Goal: Information Seeking & Learning: Learn about a topic

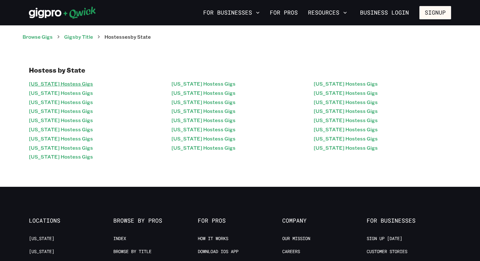
click at [57, 84] on link "Arizona Hostess Gigs" at bounding box center [61, 83] width 64 height 9
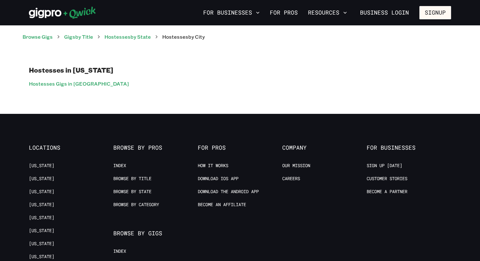
click at [57, 84] on link "Hostesses Gigs in Phoenix" at bounding box center [79, 83] width 100 height 9
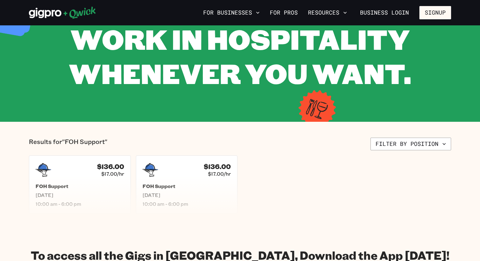
scroll to position [92, 0]
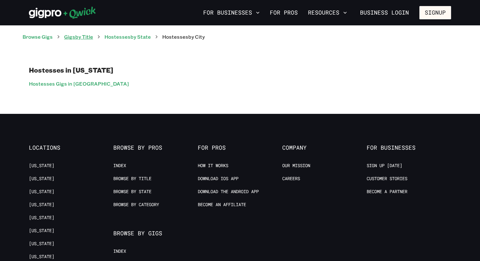
click at [92, 36] on link "Gigs by Title" at bounding box center [78, 36] width 29 height 7
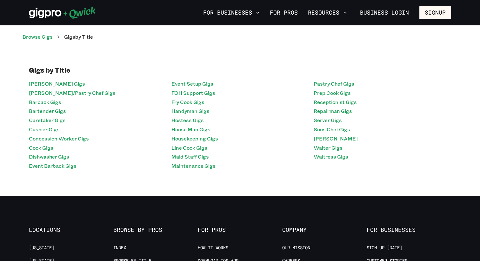
click at [54, 155] on link "Dishwasher Gigs" at bounding box center [49, 156] width 40 height 9
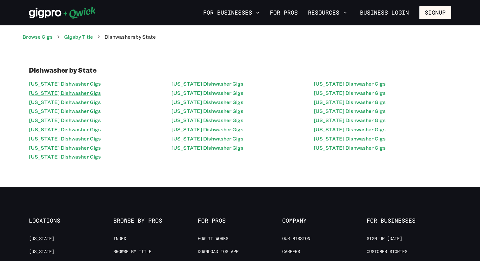
click at [72, 93] on link "California Dishwasher Gigs" at bounding box center [65, 92] width 72 height 9
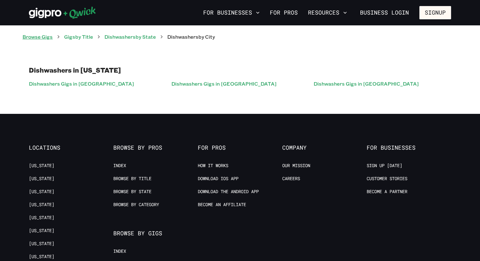
click at [49, 38] on link "Browse Gigs" at bounding box center [38, 36] width 30 height 7
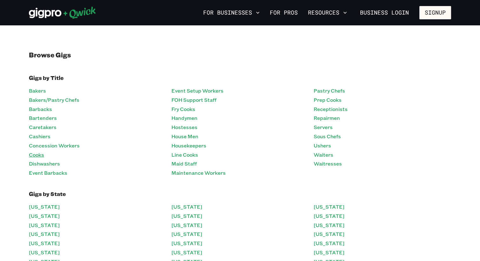
click at [36, 156] on link "Cooks" at bounding box center [36, 154] width 15 height 9
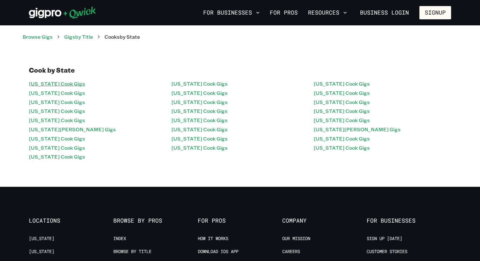
click at [62, 85] on link "Arizona Cook Gigs" at bounding box center [57, 83] width 56 height 9
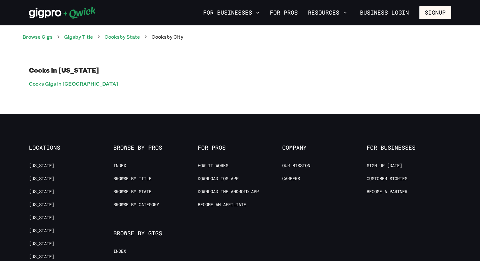
click at [125, 36] on link "Cooks by State" at bounding box center [122, 36] width 36 height 7
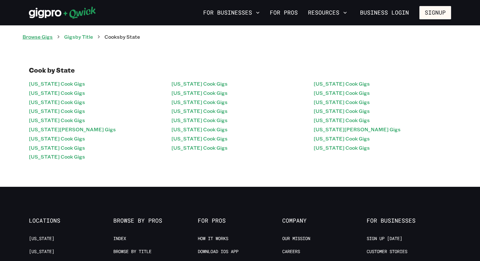
click at [53, 36] on link "Browse Gigs" at bounding box center [38, 36] width 30 height 7
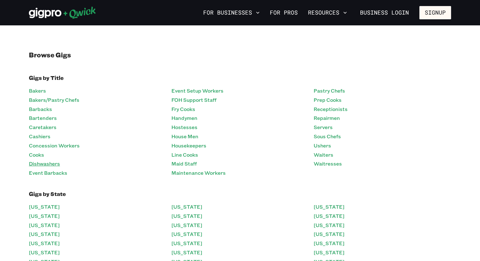
click at [52, 165] on link "Dishwashers" at bounding box center [44, 163] width 31 height 9
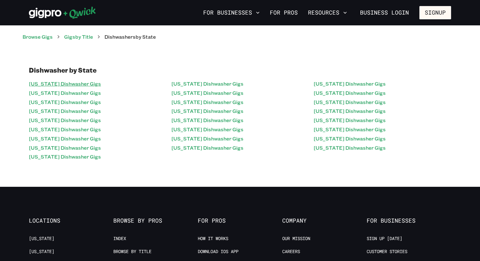
click at [61, 85] on link "Arizona Dishwasher Gigs" at bounding box center [65, 83] width 72 height 9
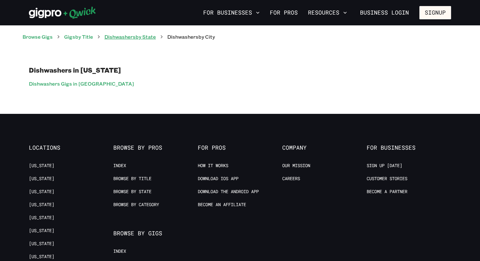
click at [129, 36] on link "Dishwashers by State" at bounding box center [129, 36] width 51 height 7
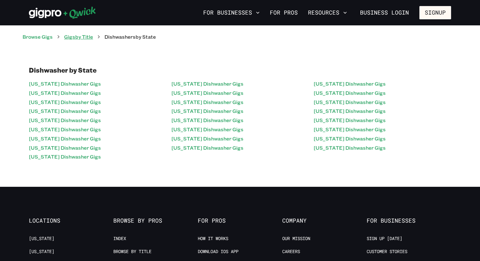
click at [83, 38] on link "Gigs by Title" at bounding box center [78, 36] width 29 height 7
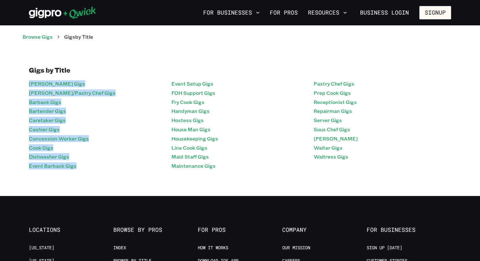
drag, startPoint x: 22, startPoint y: 82, endPoint x: 100, endPoint y: 170, distance: 118.0
click at [102, 170] on div "Gigs by Title Baker Gigs Baker/Pastry Chef Gigs Barback Gigs Bartender Gigs Car…" at bounding box center [240, 118] width 435 height 105
click at [106, 81] on li "Baker Gigs" at bounding box center [97, 83] width 137 height 9
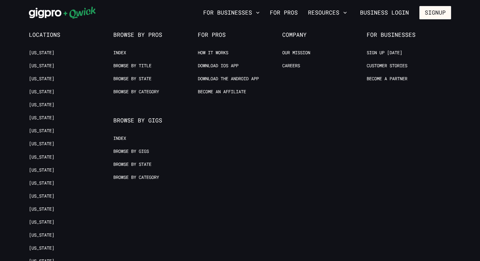
scroll to position [195, 0]
click at [119, 138] on link "Index" at bounding box center [119, 138] width 13 height 6
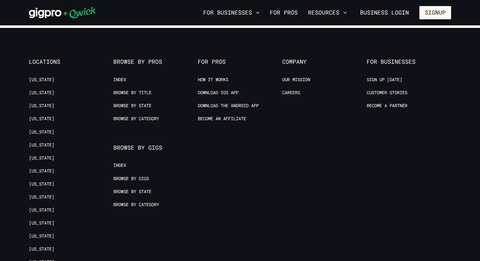
scroll to position [195, 0]
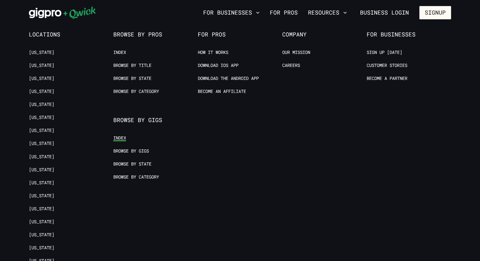
click at [121, 141] on link "Index" at bounding box center [119, 138] width 13 height 6
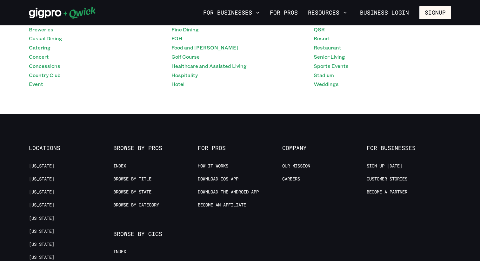
scroll to position [303, 0]
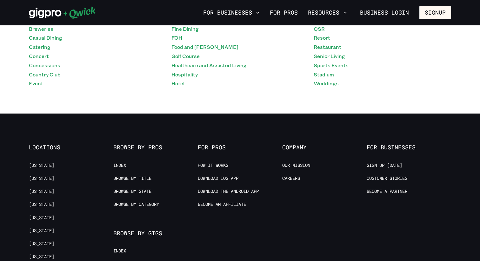
click at [118, 146] on span "Browse by Pros" at bounding box center [155, 147] width 84 height 7
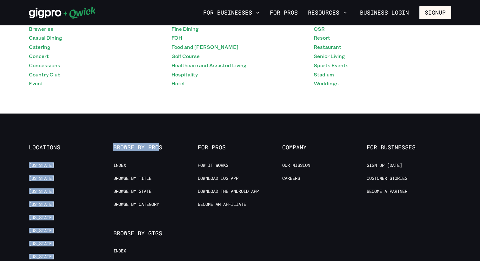
drag, startPoint x: 111, startPoint y: 146, endPoint x: 159, endPoint y: 148, distance: 47.6
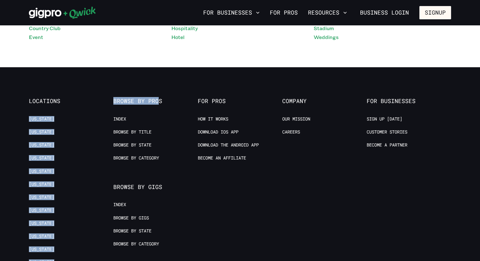
scroll to position [350, 0]
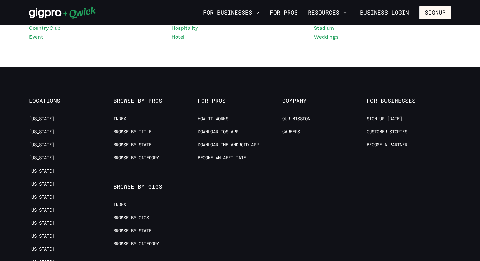
click at [142, 101] on span "Browse by Pros" at bounding box center [155, 100] width 84 height 7
click at [139, 131] on link "Browse by Title" at bounding box center [132, 132] width 38 height 6
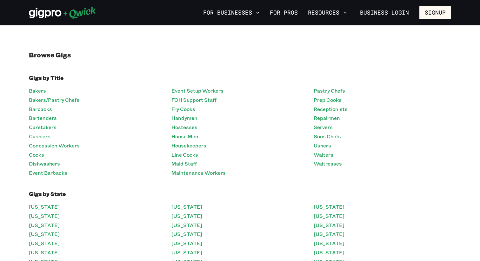
scroll to position [350, 0]
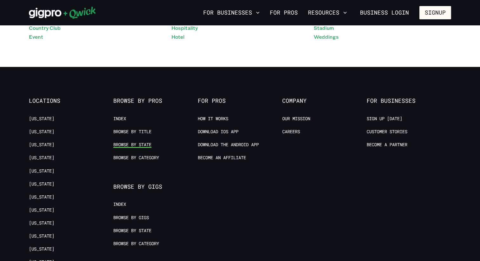
click at [134, 145] on link "Browse by State" at bounding box center [132, 145] width 38 height 6
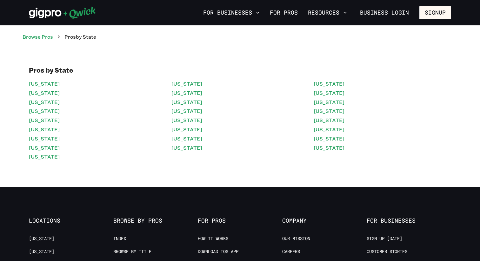
scroll to position [350, 0]
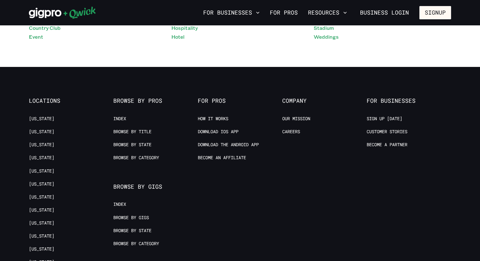
click at [136, 103] on span "Browse by Pros" at bounding box center [155, 100] width 84 height 7
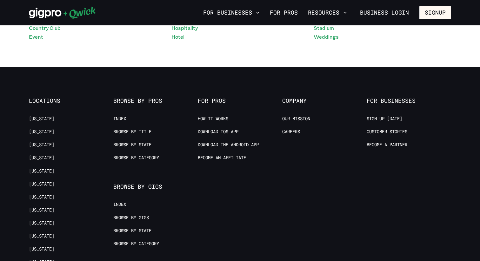
click at [43, 102] on span "Locations" at bounding box center [71, 100] width 84 height 7
click at [136, 187] on span "Browse by Gigs" at bounding box center [155, 186] width 84 height 7
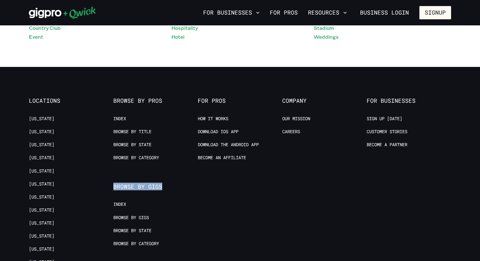
click at [136, 187] on span "Browse by Gigs" at bounding box center [155, 186] width 84 height 7
click at [134, 103] on span "Browse by Pros" at bounding box center [155, 100] width 84 height 7
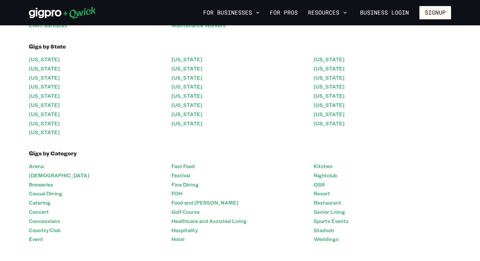
scroll to position [0, 0]
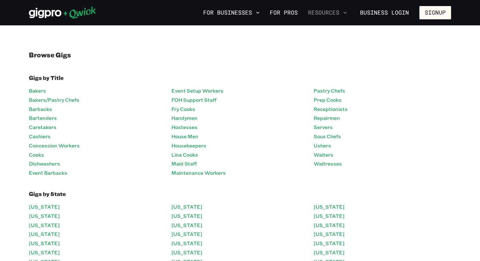
click at [315, 14] on button "Resources" at bounding box center [327, 12] width 44 height 11
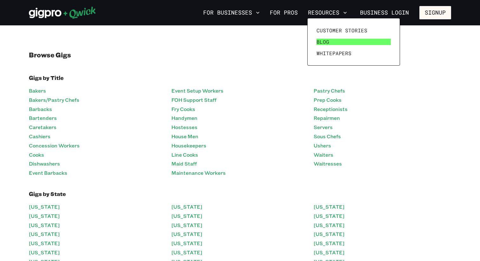
click at [322, 39] on span "Blog" at bounding box center [322, 42] width 13 height 6
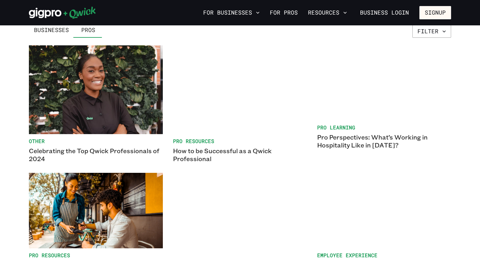
scroll to position [160, 0]
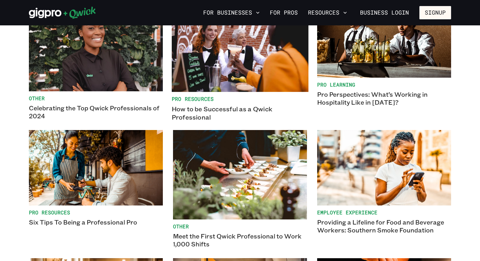
click at [272, 86] on img at bounding box center [240, 46] width 136 height 91
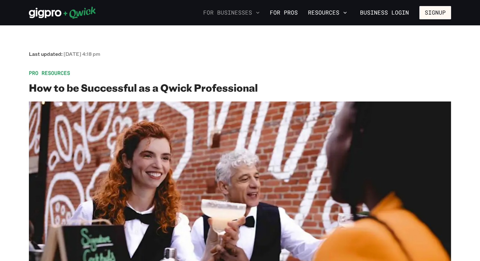
click at [252, 14] on button "For Businesses" at bounding box center [231, 12] width 62 height 11
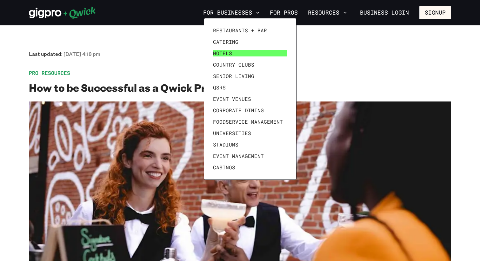
click at [233, 51] on link "Hotels" at bounding box center [249, 53] width 79 height 11
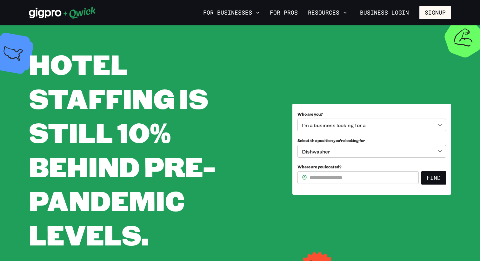
scroll to position [16, 0]
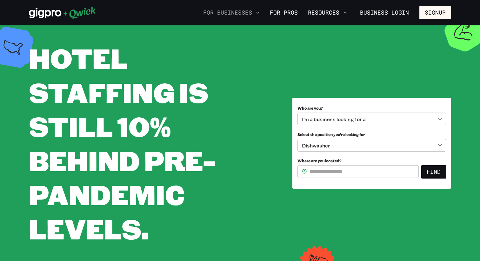
click at [229, 17] on button "For Businesses" at bounding box center [231, 12] width 62 height 11
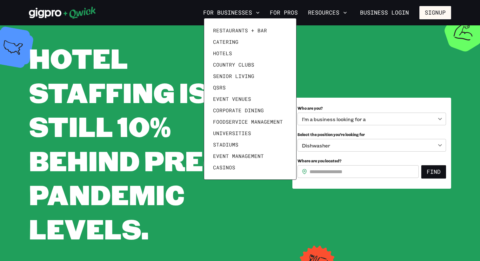
click at [92, 17] on div at bounding box center [240, 130] width 480 height 261
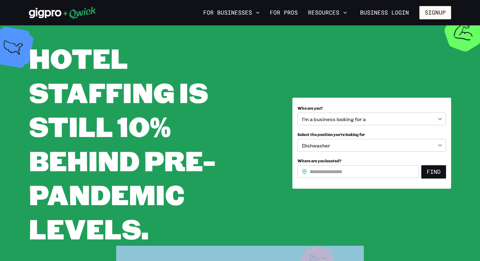
click at [91, 16] on div "Restaurants + Bar Catering Hotels Country Clubs Senior Living QSRs Event Venues…" at bounding box center [240, 130] width 480 height 261
click at [86, 11] on img at bounding box center [62, 12] width 67 height 13
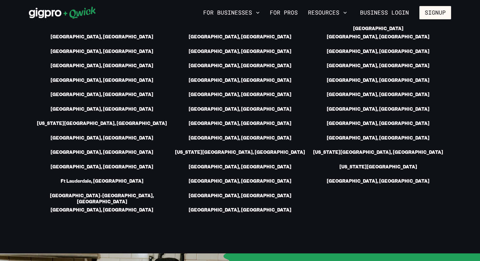
scroll to position [870, 0]
